Goal: Task Accomplishment & Management: Use online tool/utility

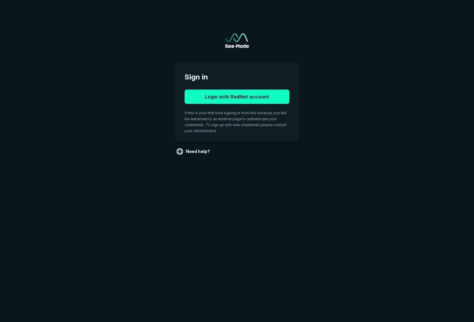
click at [230, 99] on button "Login with RadNet account" at bounding box center [237, 97] width 105 height 14
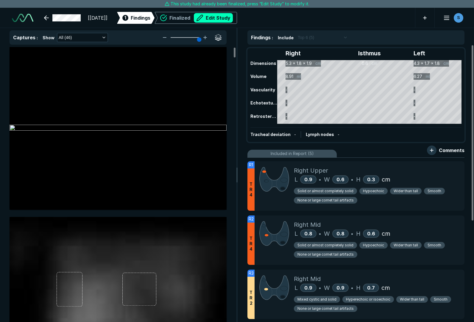
scroll to position [2076, 2898]
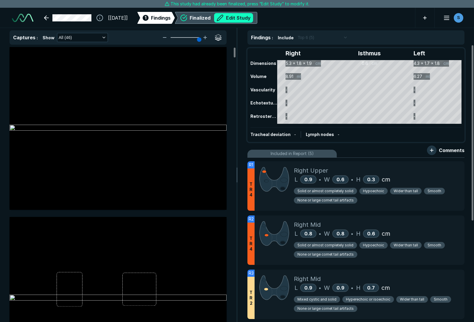
click at [239, 15] on button "Edit Study" at bounding box center [233, 18] width 39 height 10
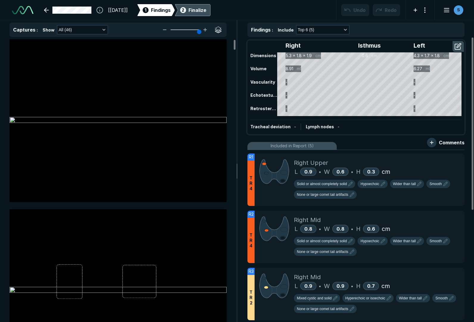
scroll to position [2111, 2898]
click at [404, 168] on div "L 0.9 • W 0.6 • H 0.3 cm" at bounding box center [377, 171] width 166 height 9
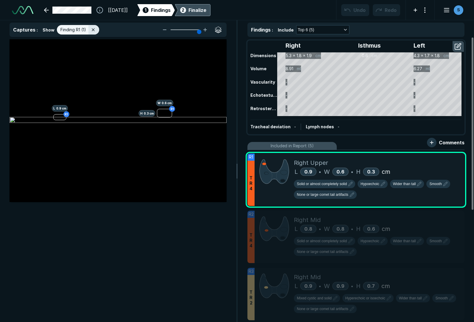
scroll to position [1973, 1732]
click at [313, 183] on span "Solid or almost completely solid" at bounding box center [322, 183] width 50 height 5
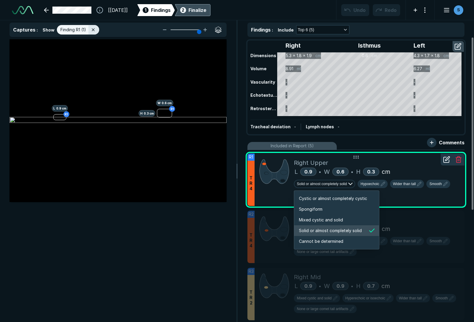
scroll to position [993, 1143]
click at [317, 217] on li "Mixed cystic and solid" at bounding box center [336, 220] width 85 height 11
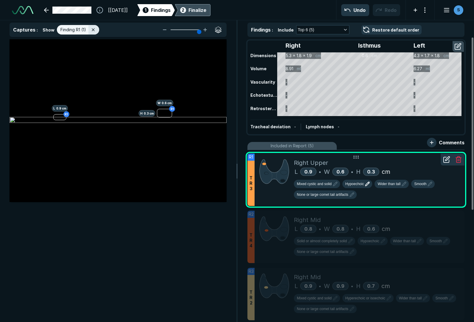
click at [356, 184] on span "Hypoechoic" at bounding box center [354, 183] width 19 height 5
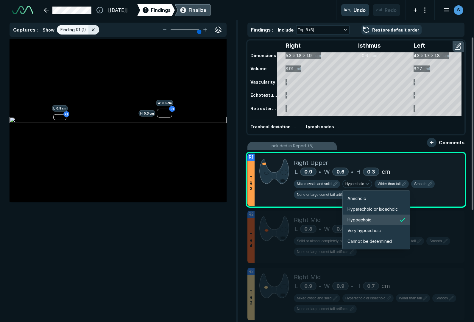
scroll to position [993, 1067]
click at [372, 208] on span "Hyperechoic or isoechoic" at bounding box center [372, 209] width 50 height 7
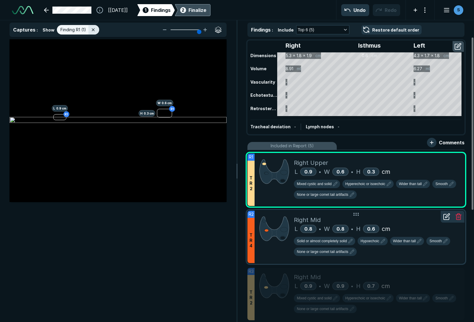
click at [410, 225] on div "L 0.8 • W 0.8 • H 0.6 cm" at bounding box center [377, 228] width 166 height 9
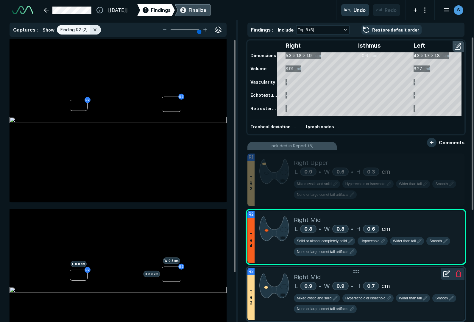
click at [390, 279] on div "Right Mid" at bounding box center [377, 277] width 166 height 9
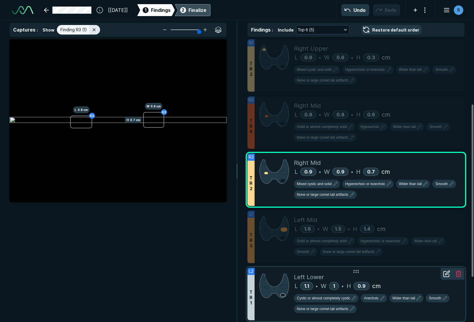
scroll to position [119, 0]
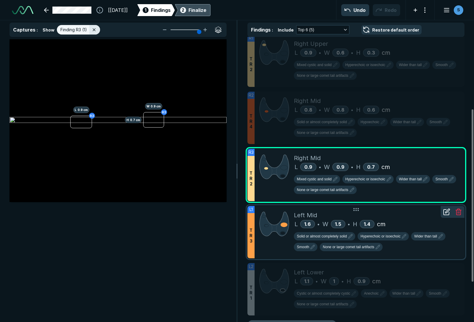
click at [407, 224] on div "L 1.6 • W 1.5 • H 1.4 cm" at bounding box center [377, 224] width 166 height 9
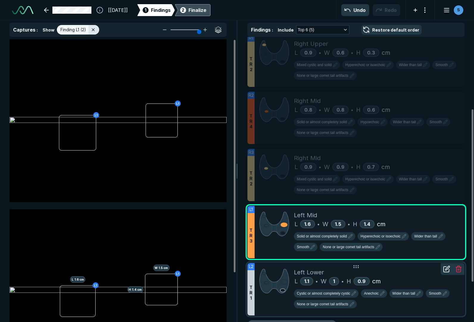
click at [405, 276] on div "Left Lower" at bounding box center [377, 272] width 166 height 9
click at [406, 277] on div "Left Lower" at bounding box center [377, 272] width 166 height 9
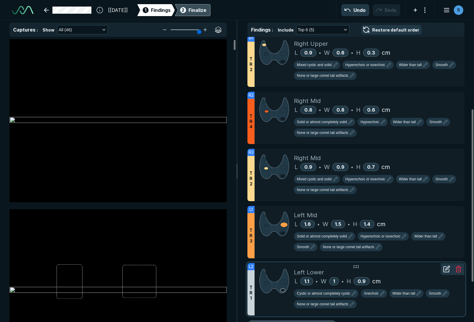
scroll to position [1973, 1732]
click at [416, 224] on div "L 1.6 • W 1.5 • H 1.4 cm" at bounding box center [377, 224] width 166 height 9
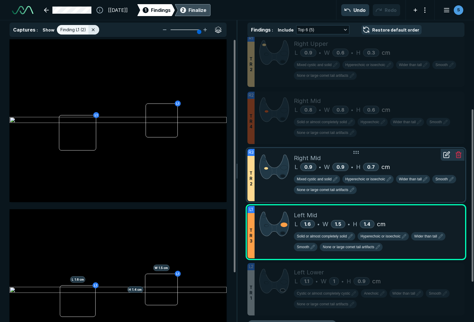
click at [399, 163] on div "L 0.9 • W 0.9 • H 0.7 cm" at bounding box center [377, 167] width 166 height 9
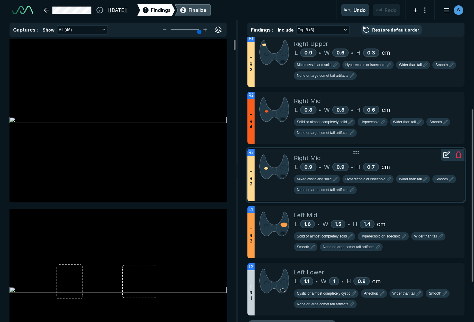
click at [426, 163] on div "L 0.9 • W 0.9 • H 0.7 cm" at bounding box center [377, 167] width 166 height 9
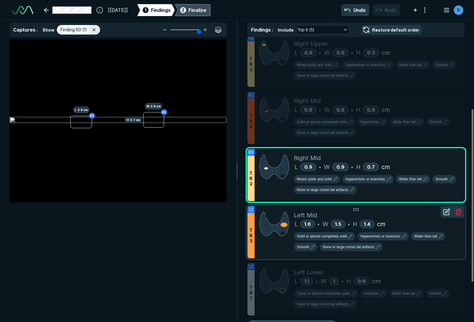
click at [408, 222] on div "L 1.6 • W 1.5 • H 1.4 cm" at bounding box center [377, 224] width 166 height 9
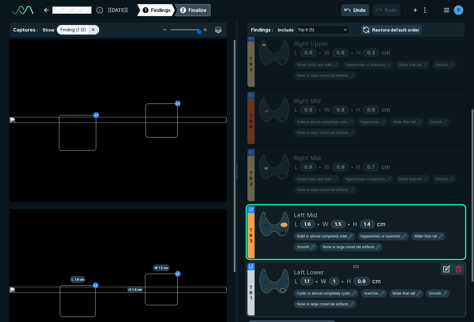
click at [423, 277] on div "L 1.1 • W 1 • H 0.9 cm" at bounding box center [377, 281] width 166 height 9
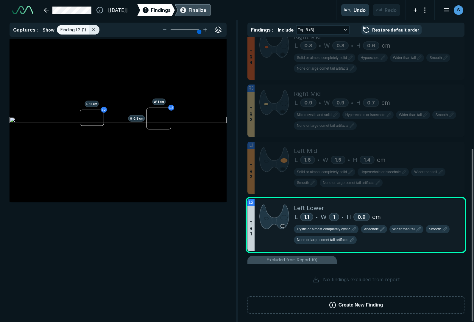
scroll to position [185, 0]
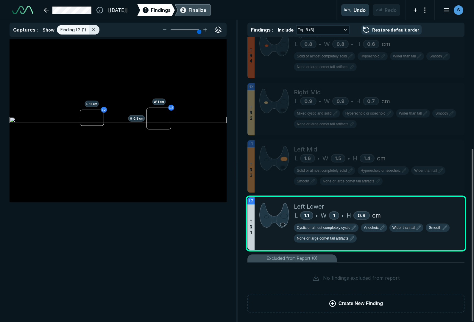
click at [205, 8] on div "Finalize" at bounding box center [197, 10] width 18 height 7
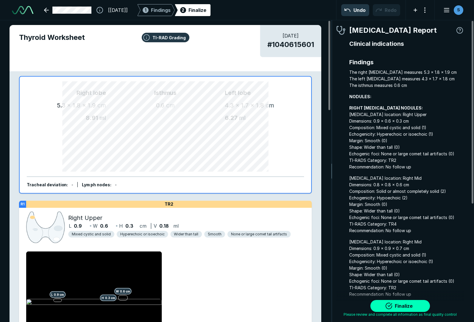
scroll to position [2089, 1333]
click at [409, 304] on button "Finalize" at bounding box center [400, 306] width 60 height 12
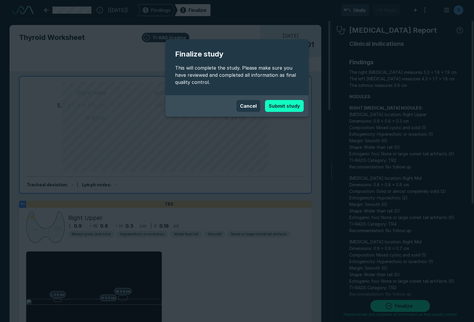
click at [277, 104] on button "Submit study" at bounding box center [284, 106] width 39 height 12
